Goal: Information Seeking & Learning: Understand process/instructions

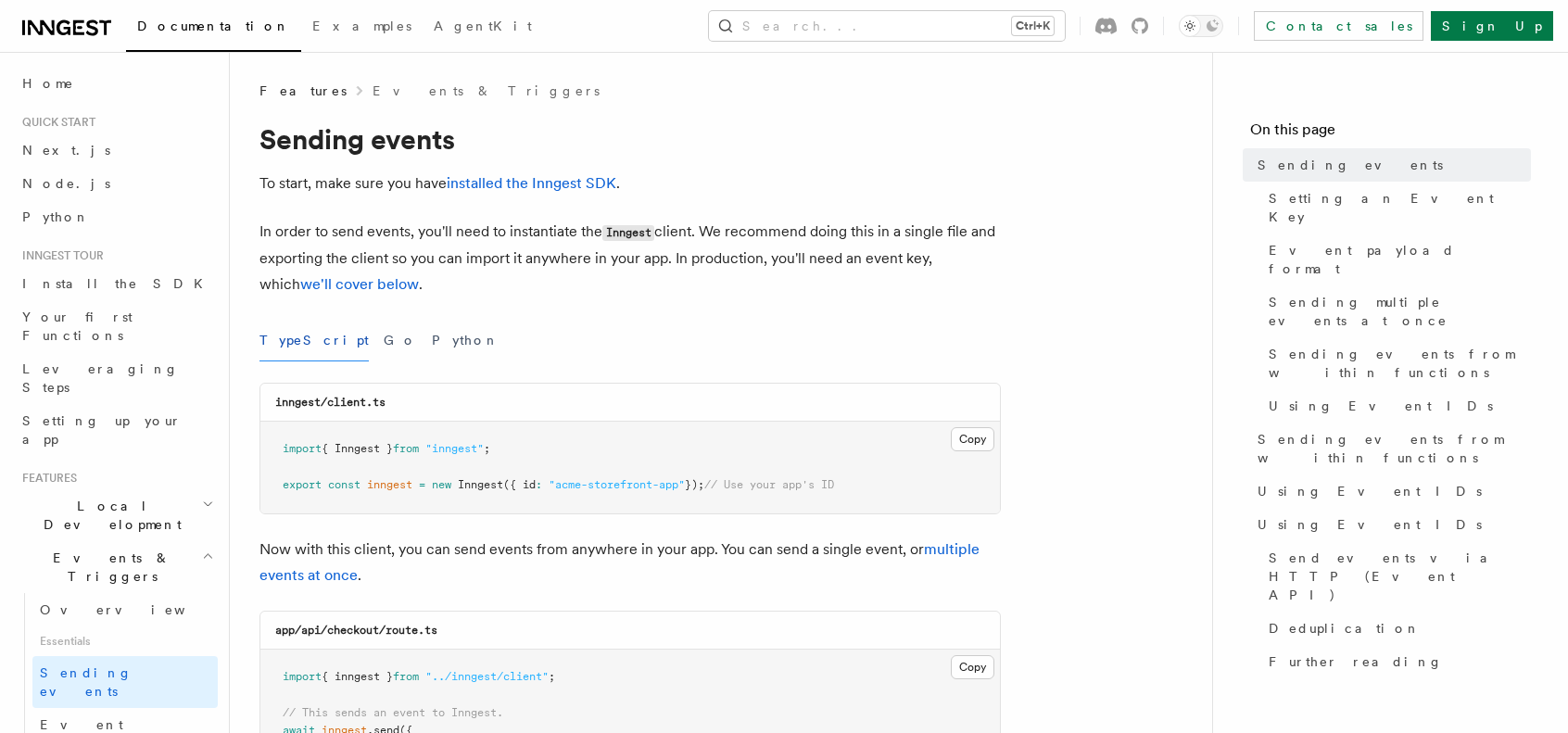
click at [84, 29] on icon at bounding box center [67, 28] width 89 height 22
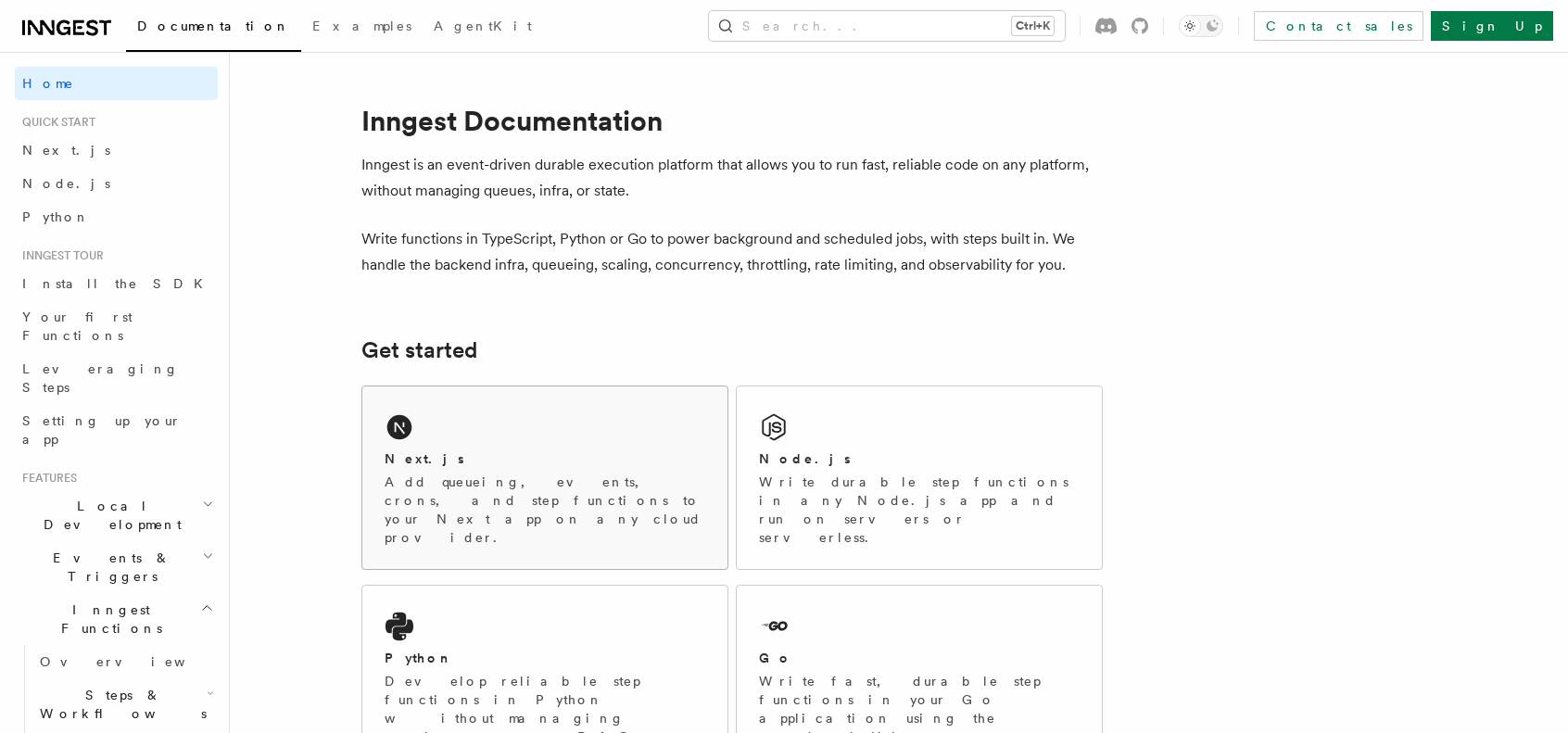
click at [528, 418] on div "Next.js Add queueing, events, crons, and step functions to your Next app on any…" at bounding box center [545, 477] width 365 height 183
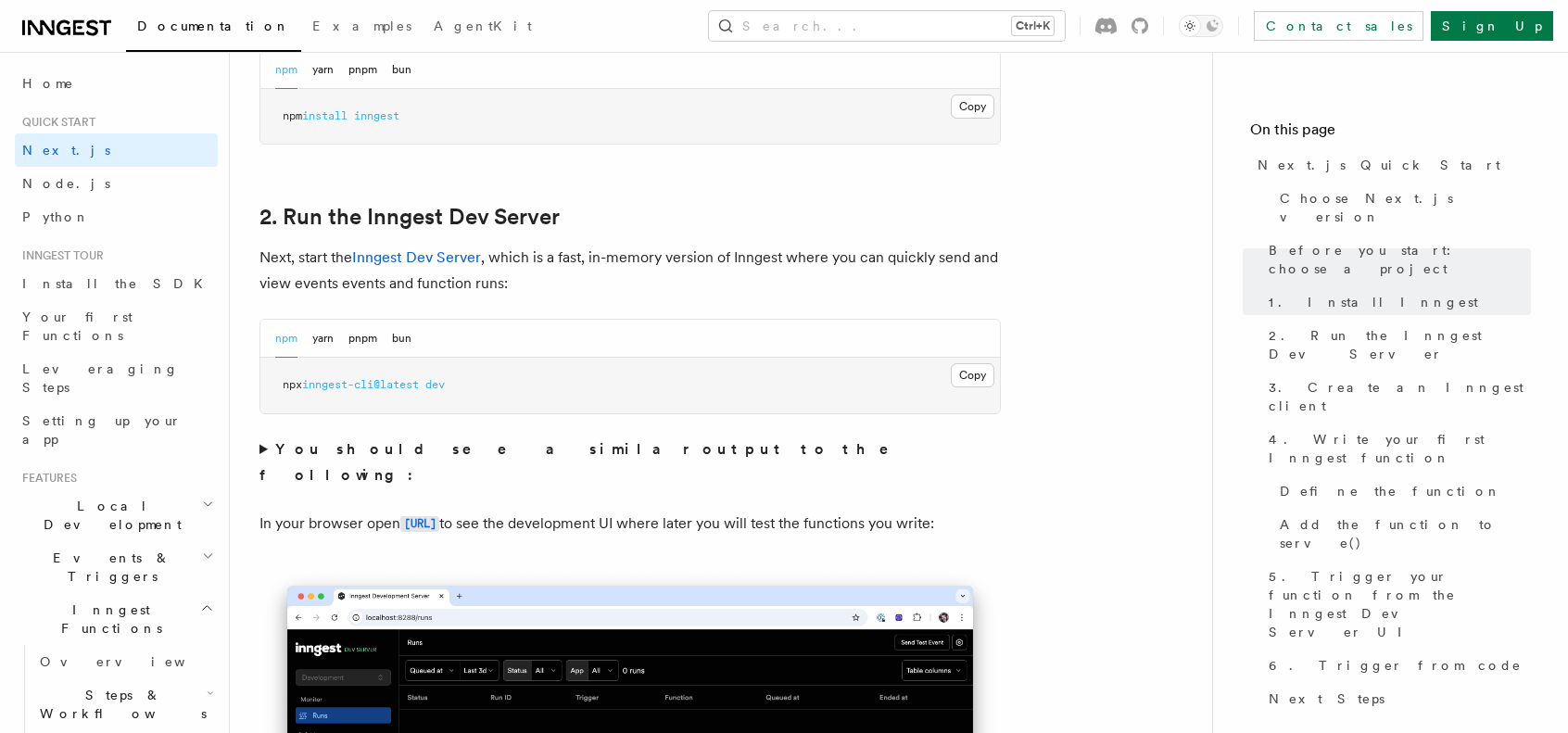
scroll to position [1184, 0]
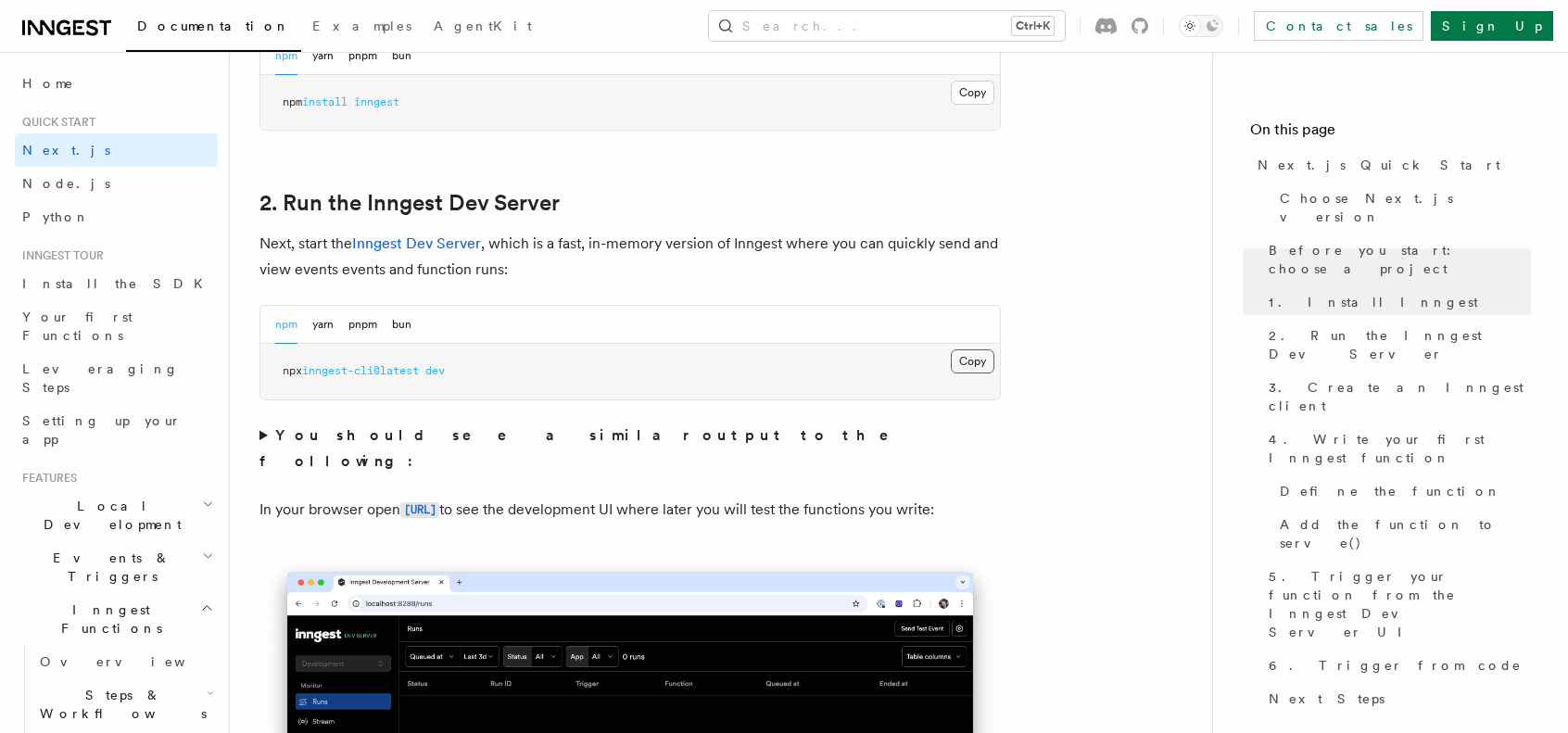
click at [961, 349] on button "Copy Copied" at bounding box center [973, 361] width 44 height 24
